Goal: Information Seeking & Learning: Learn about a topic

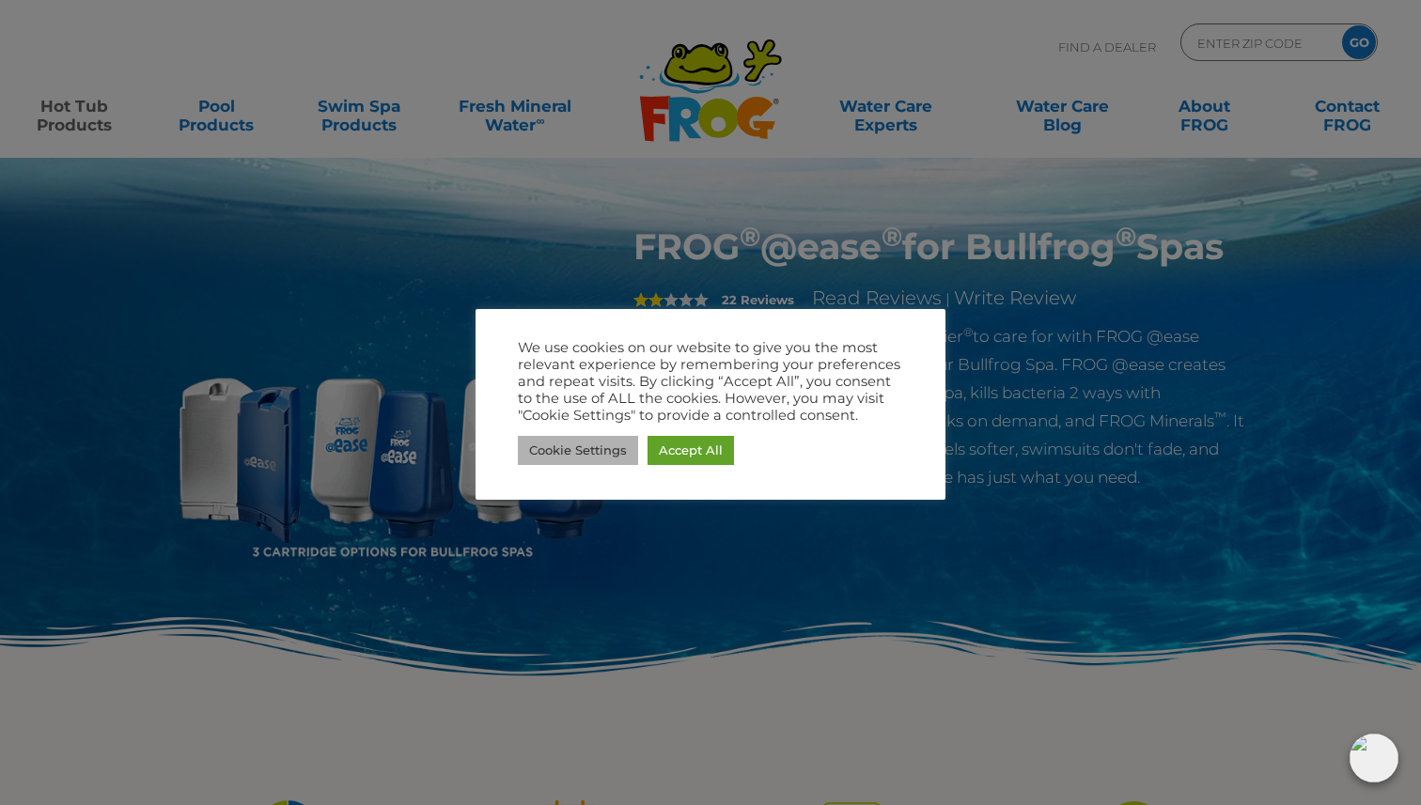
click at [569, 447] on link "Cookie Settings" at bounding box center [578, 450] width 120 height 29
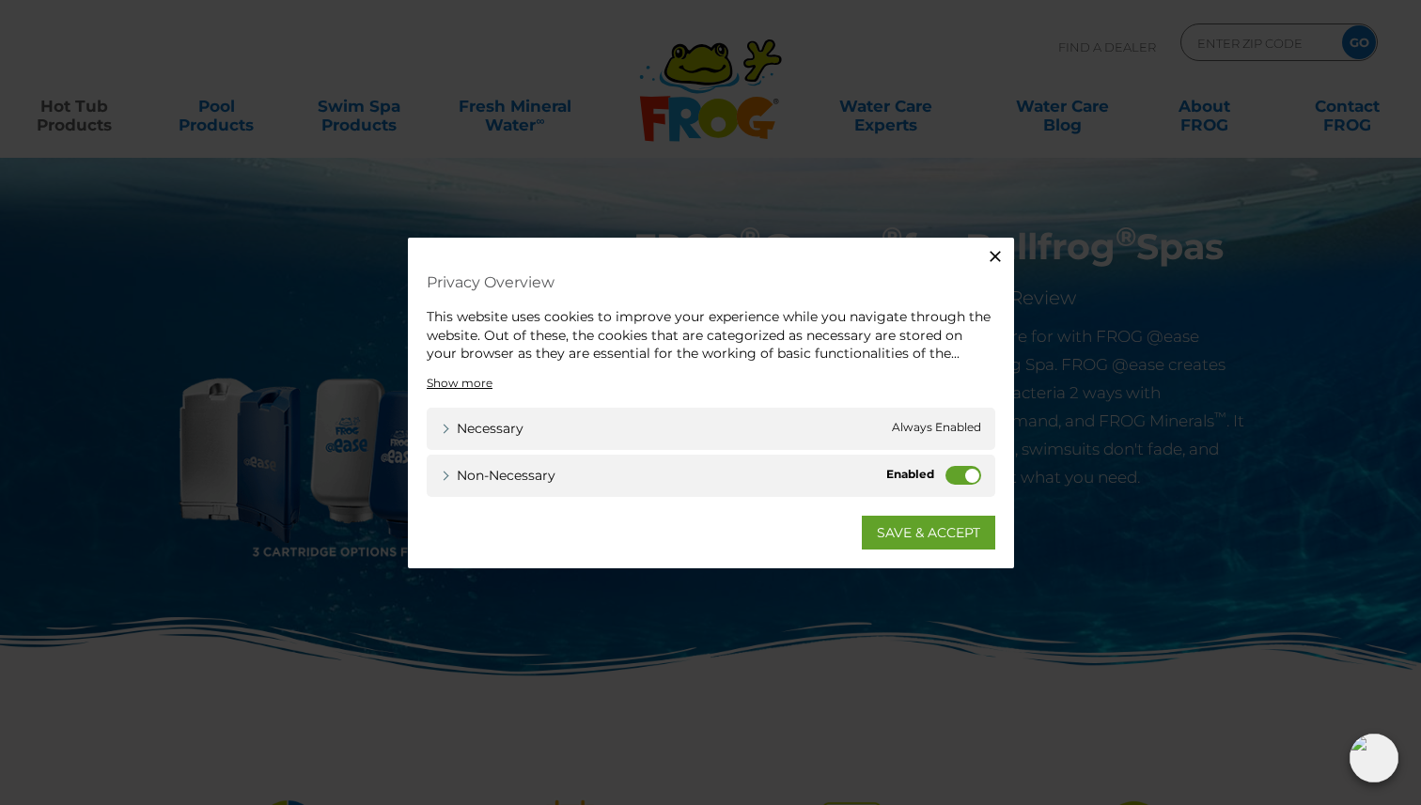
click at [963, 477] on label "Non-necessary" at bounding box center [963, 474] width 36 height 19
click at [0, 0] on input "Non-necessary" at bounding box center [0, 0] width 0 height 0
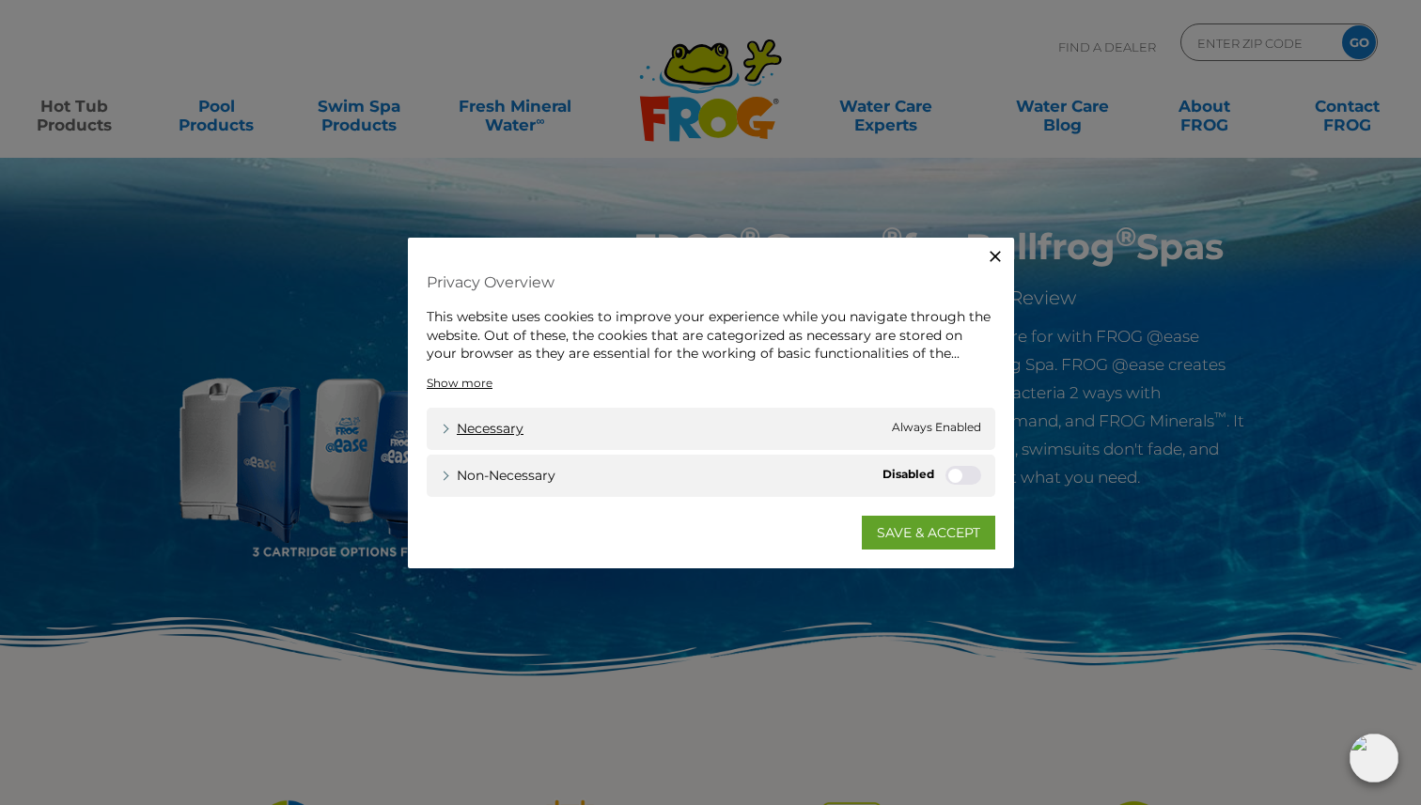
click at [444, 430] on link "Necessary" at bounding box center [482, 428] width 83 height 20
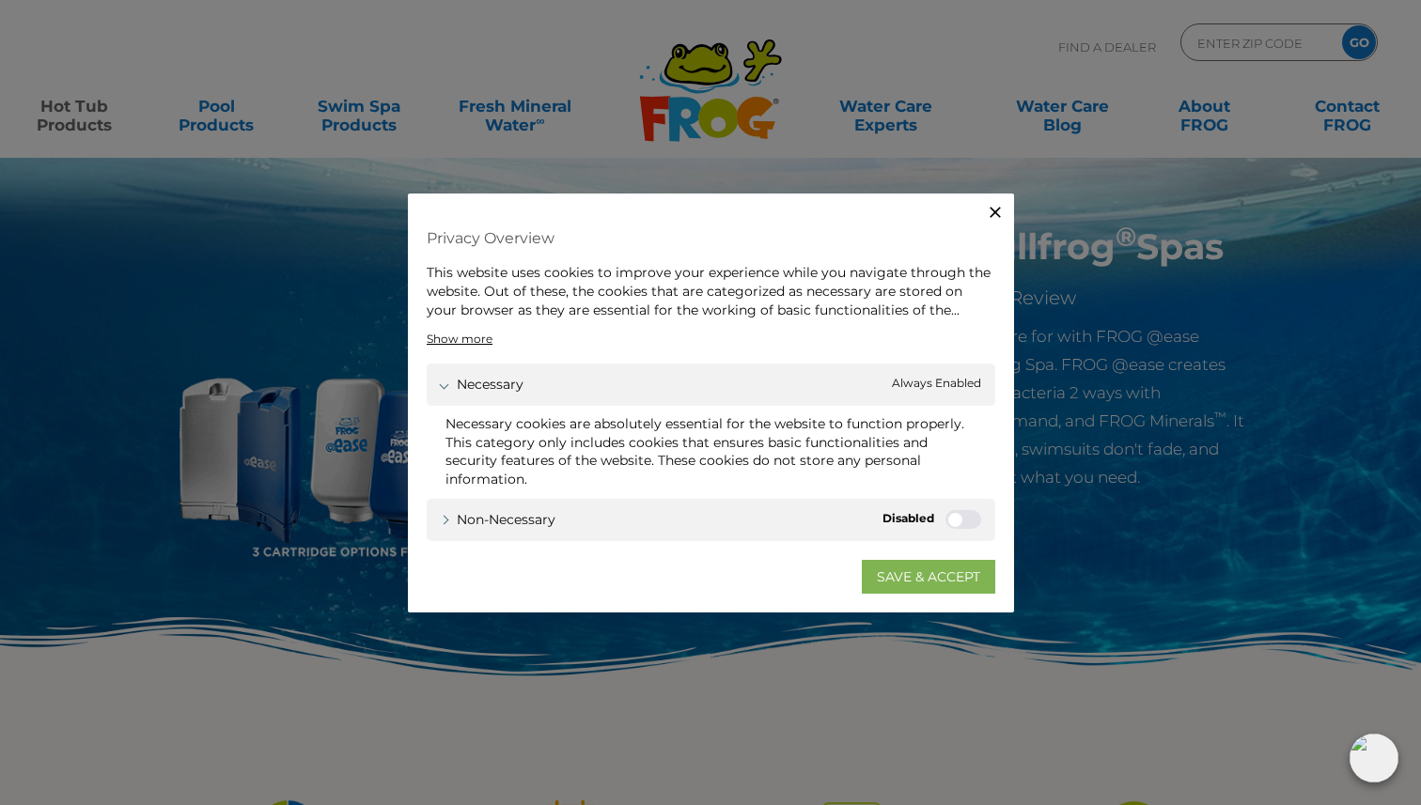
click at [919, 573] on link "SAVE & ACCEPT" at bounding box center [928, 576] width 133 height 34
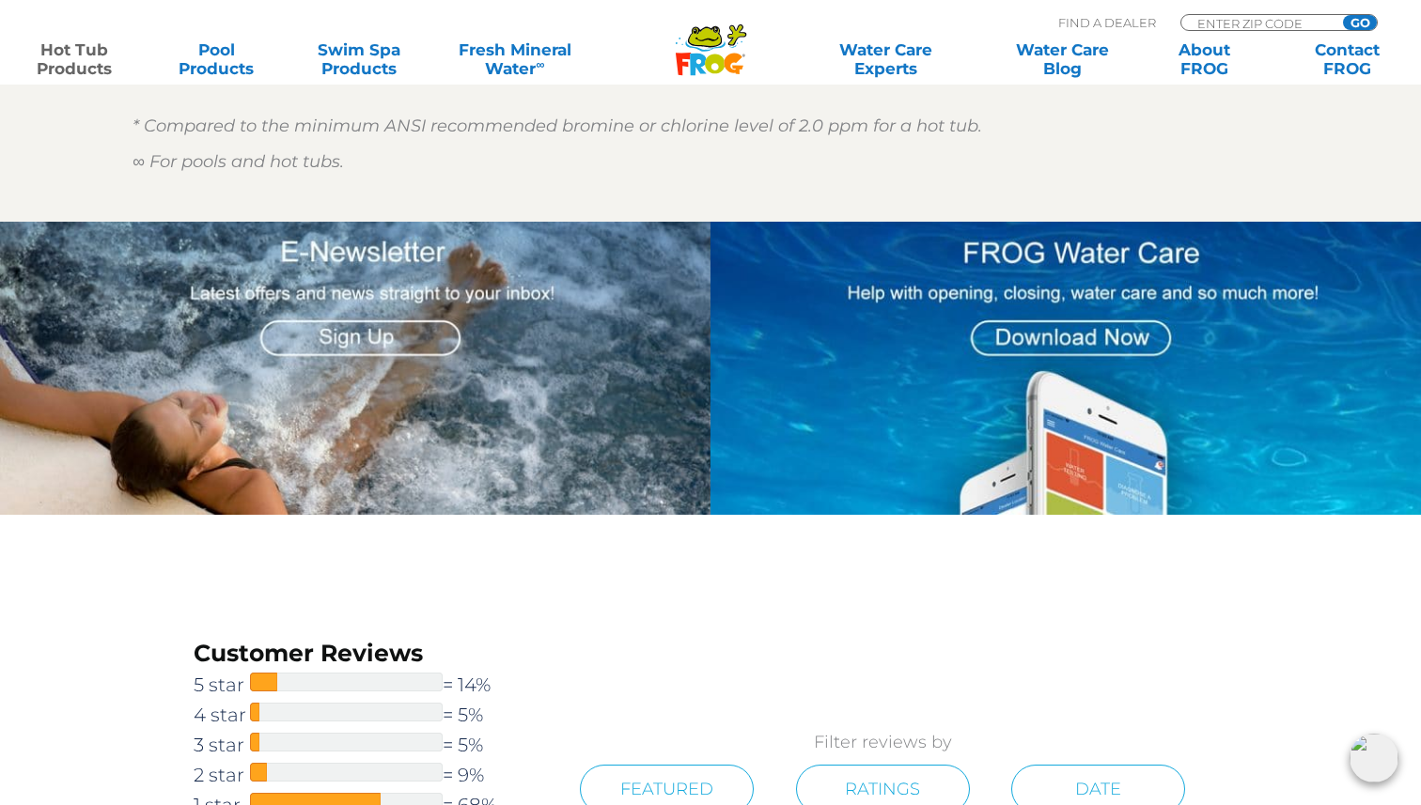
scroll to position [2894, 0]
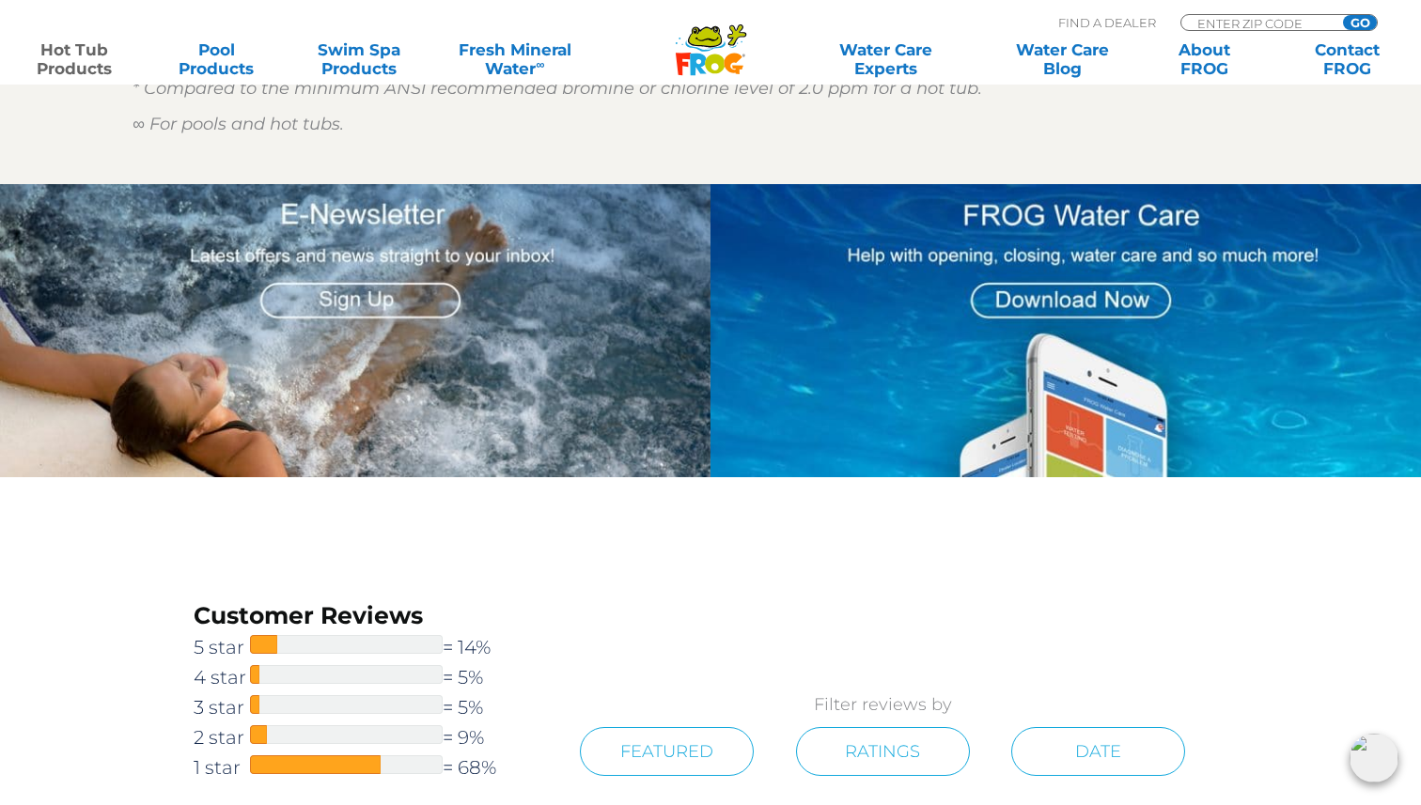
click at [1004, 293] on img at bounding box center [1065, 331] width 710 height 294
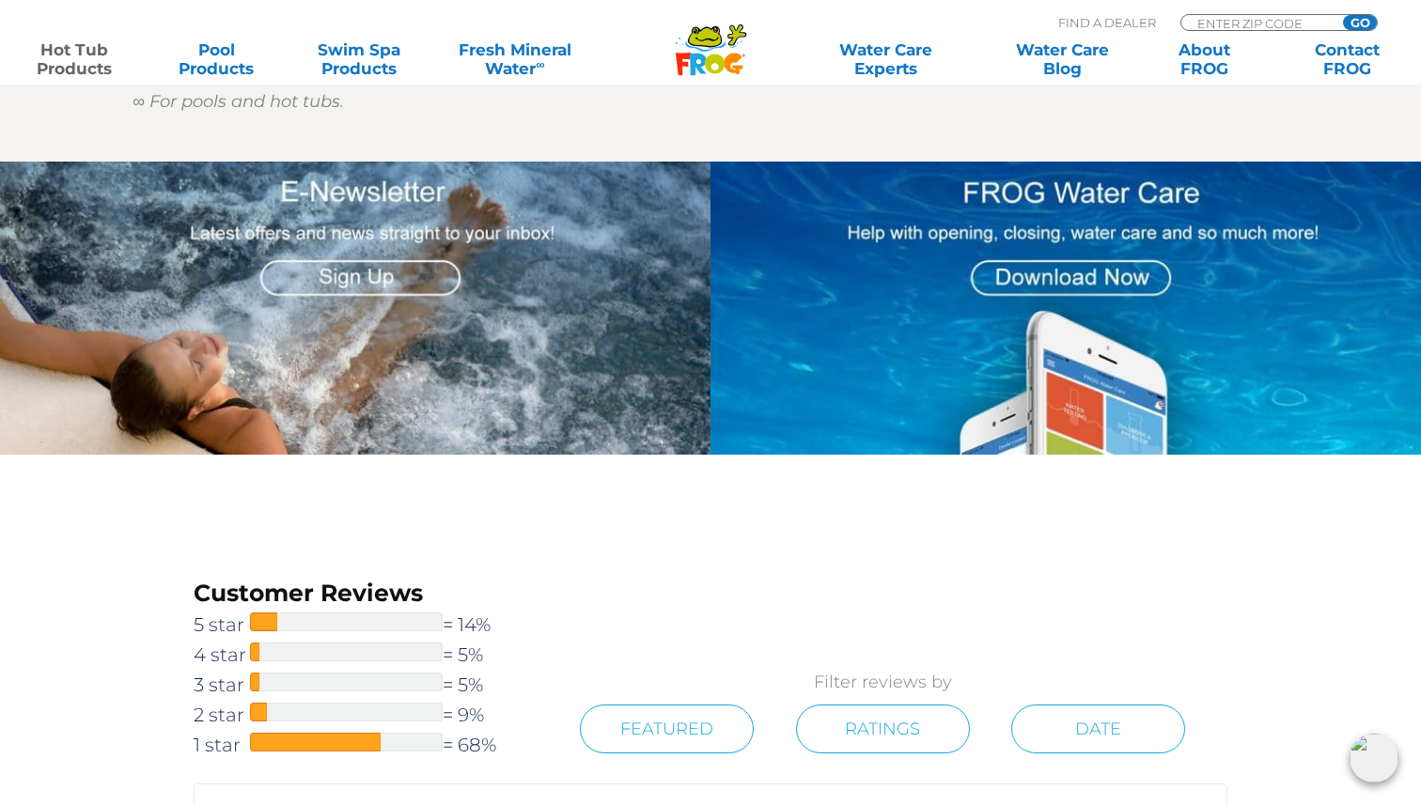
scroll to position [2931, 0]
